Goal: Task Accomplishment & Management: Manage account settings

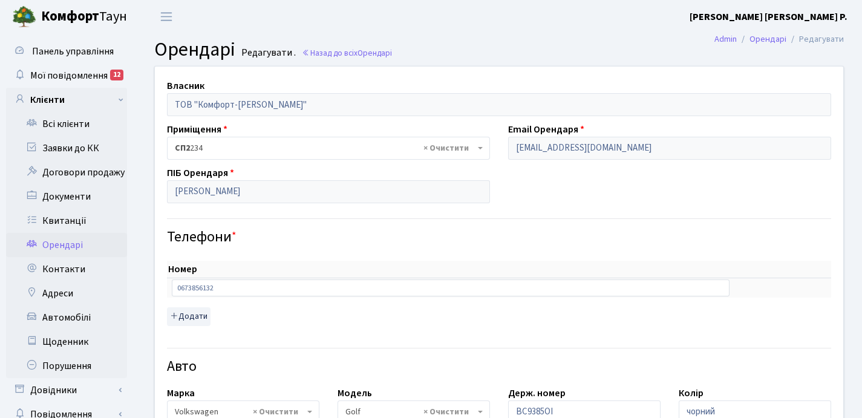
select select "2459"
select select "1627"
click at [57, 218] on link "Квитанції" at bounding box center [66, 221] width 121 height 24
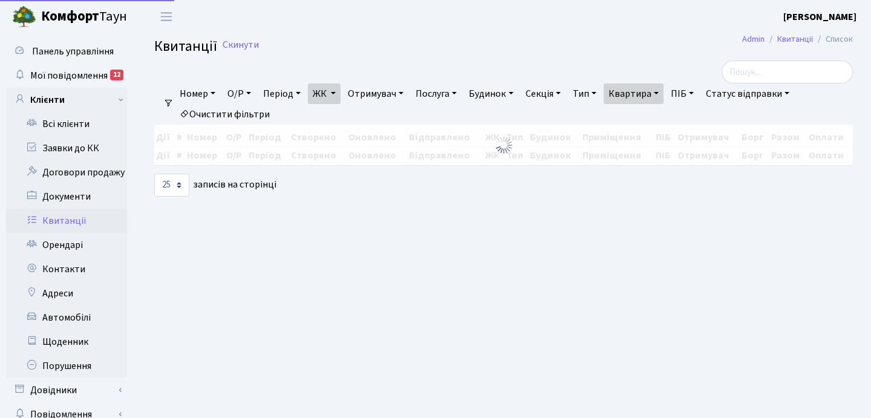
select select "25"
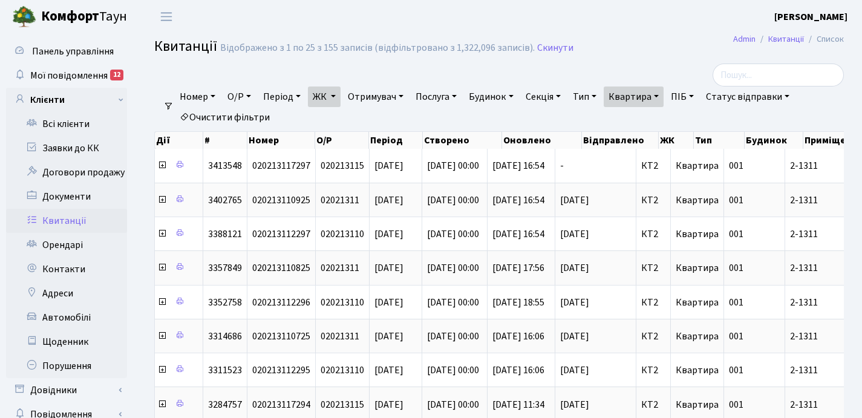
click at [664, 96] on link "Квартира" at bounding box center [634, 97] width 60 height 21
click at [649, 120] on input "2-1311" at bounding box center [639, 120] width 71 height 23
type input "2"
type input "114"
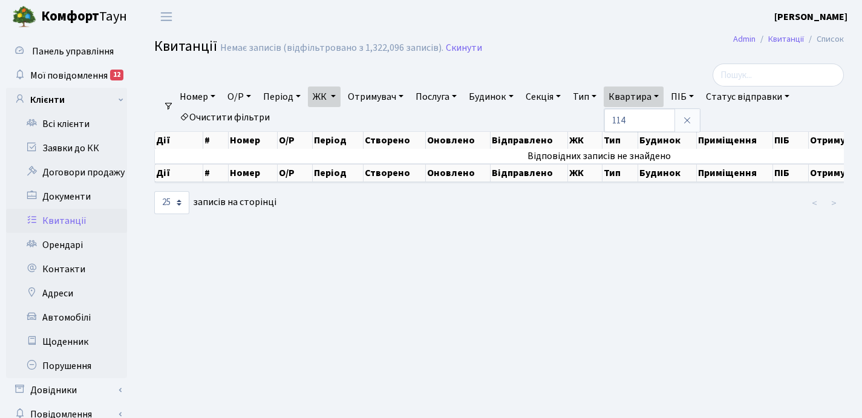
click at [336, 96] on link "ЖК" at bounding box center [324, 97] width 33 height 21
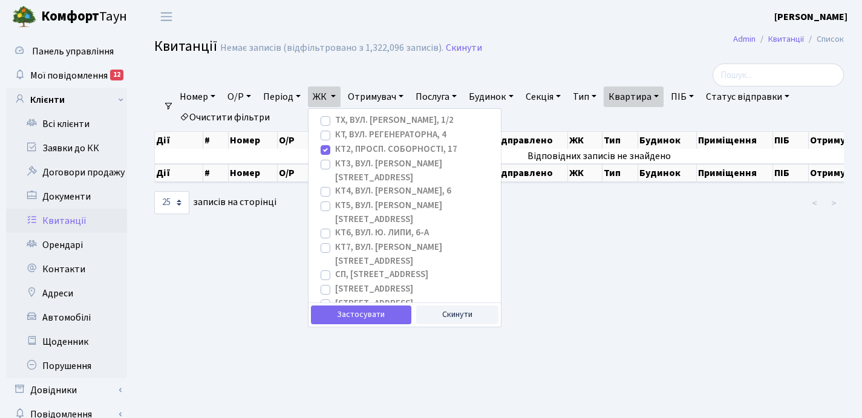
click at [335, 151] on label "КТ2, просп. Соборності, 17" at bounding box center [396, 150] width 122 height 14
click at [335, 151] on input "КТ2, просп. Соборності, 17" at bounding box center [339, 147] width 8 height 8
checkbox input "false"
click at [335, 185] on label "КТ4, вул. Юрія Липи, 6" at bounding box center [393, 192] width 116 height 14
click at [335, 185] on input "КТ4, вул. Юрія Липи, 6" at bounding box center [339, 189] width 8 height 8
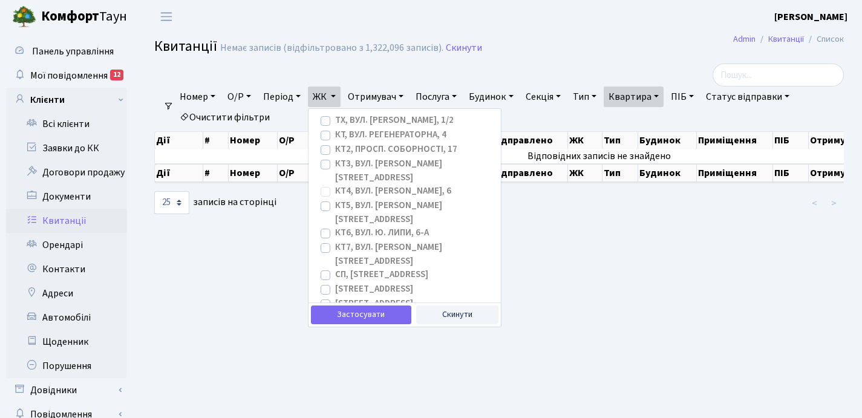
checkbox input "true"
click at [362, 312] on button "Застосувати" at bounding box center [361, 315] width 100 height 19
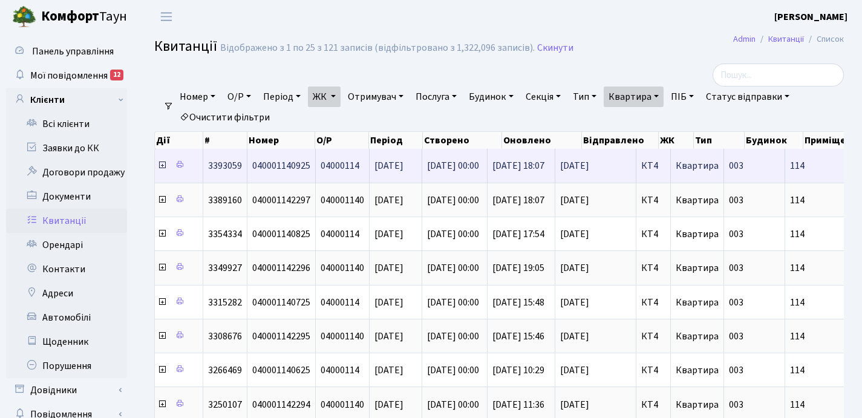
click at [163, 166] on icon at bounding box center [162, 165] width 10 height 10
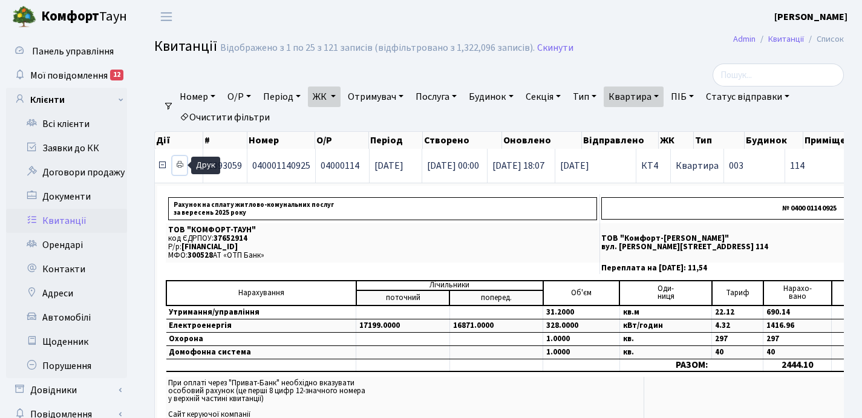
click at [180, 164] on icon at bounding box center [179, 164] width 8 height 8
